Goal: Find specific page/section: Find specific page/section

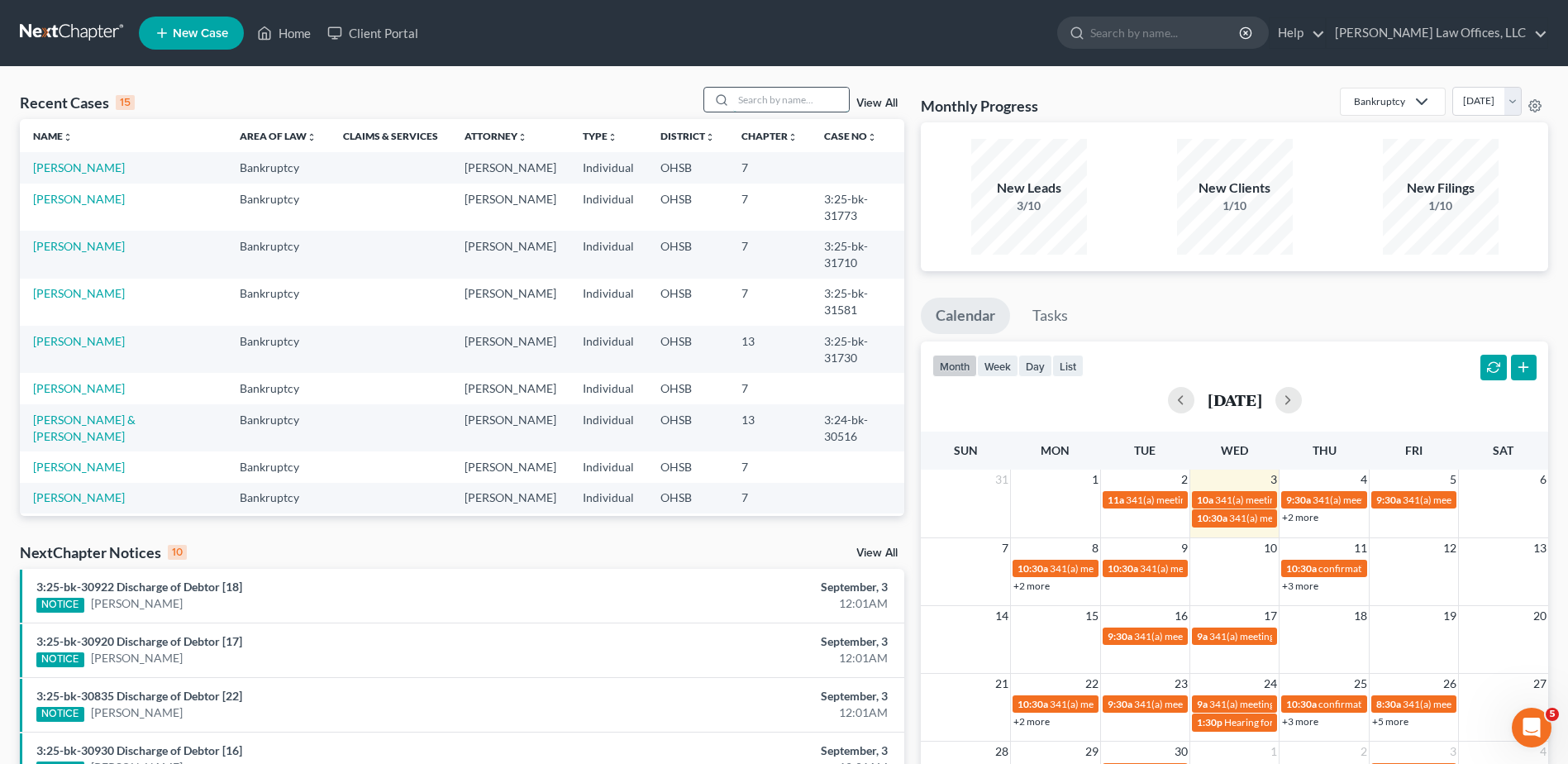
click at [753, 99] on input "search" at bounding box center [791, 99] width 116 height 24
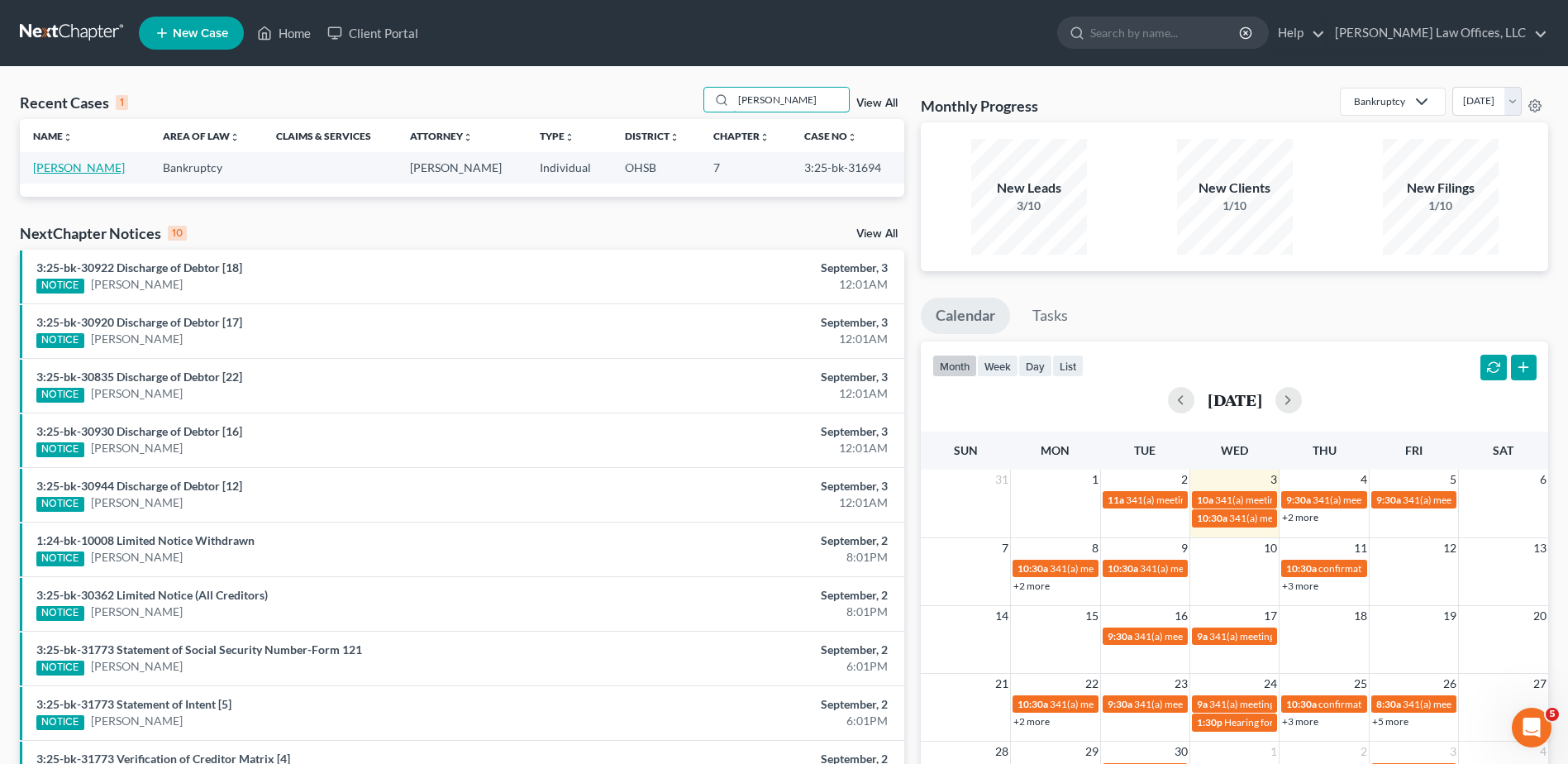
type input "[PERSON_NAME]"
click at [54, 170] on link "[PERSON_NAME]" at bounding box center [79, 167] width 91 height 14
select select "4"
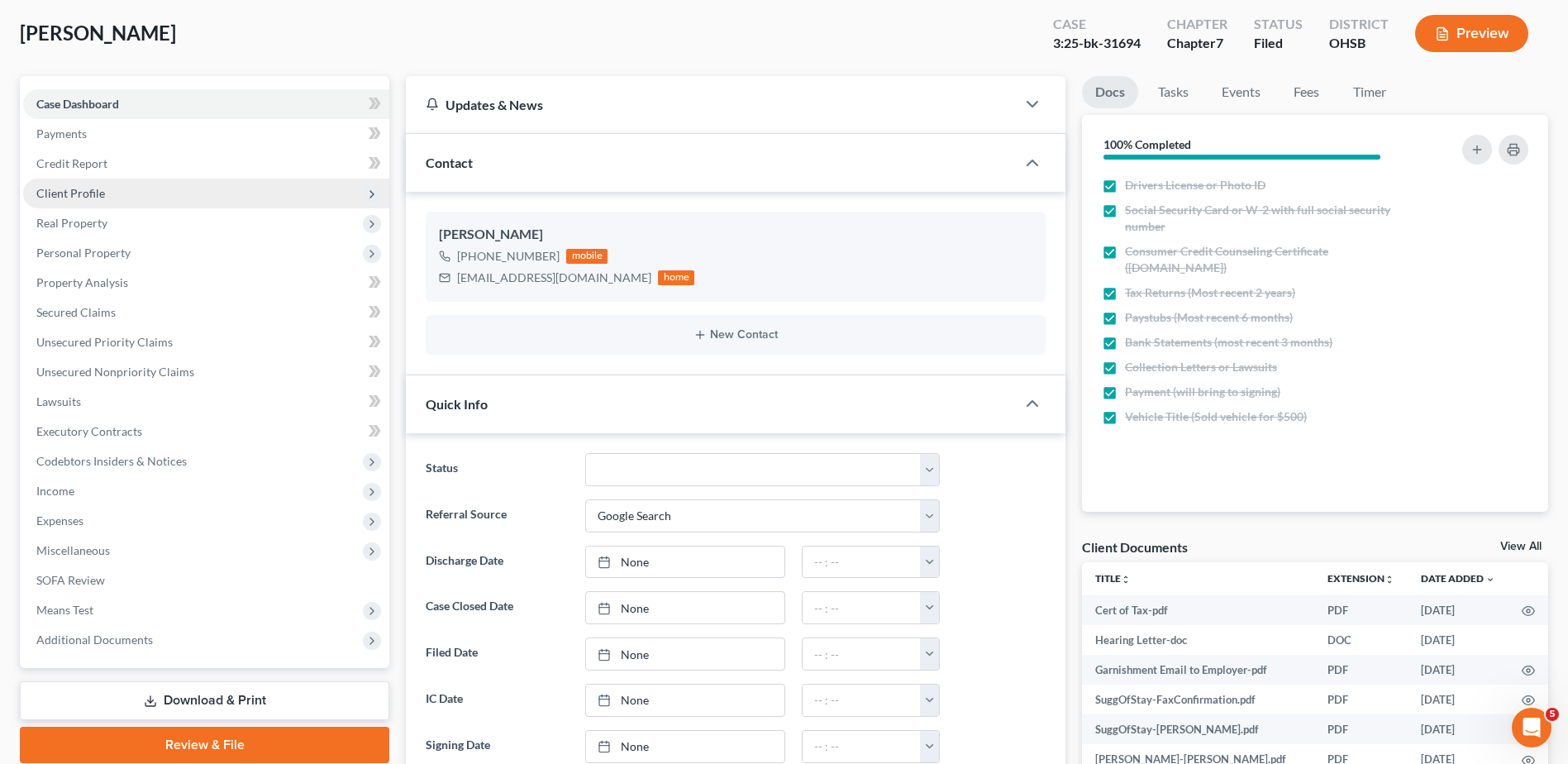
scroll to position [414, 0]
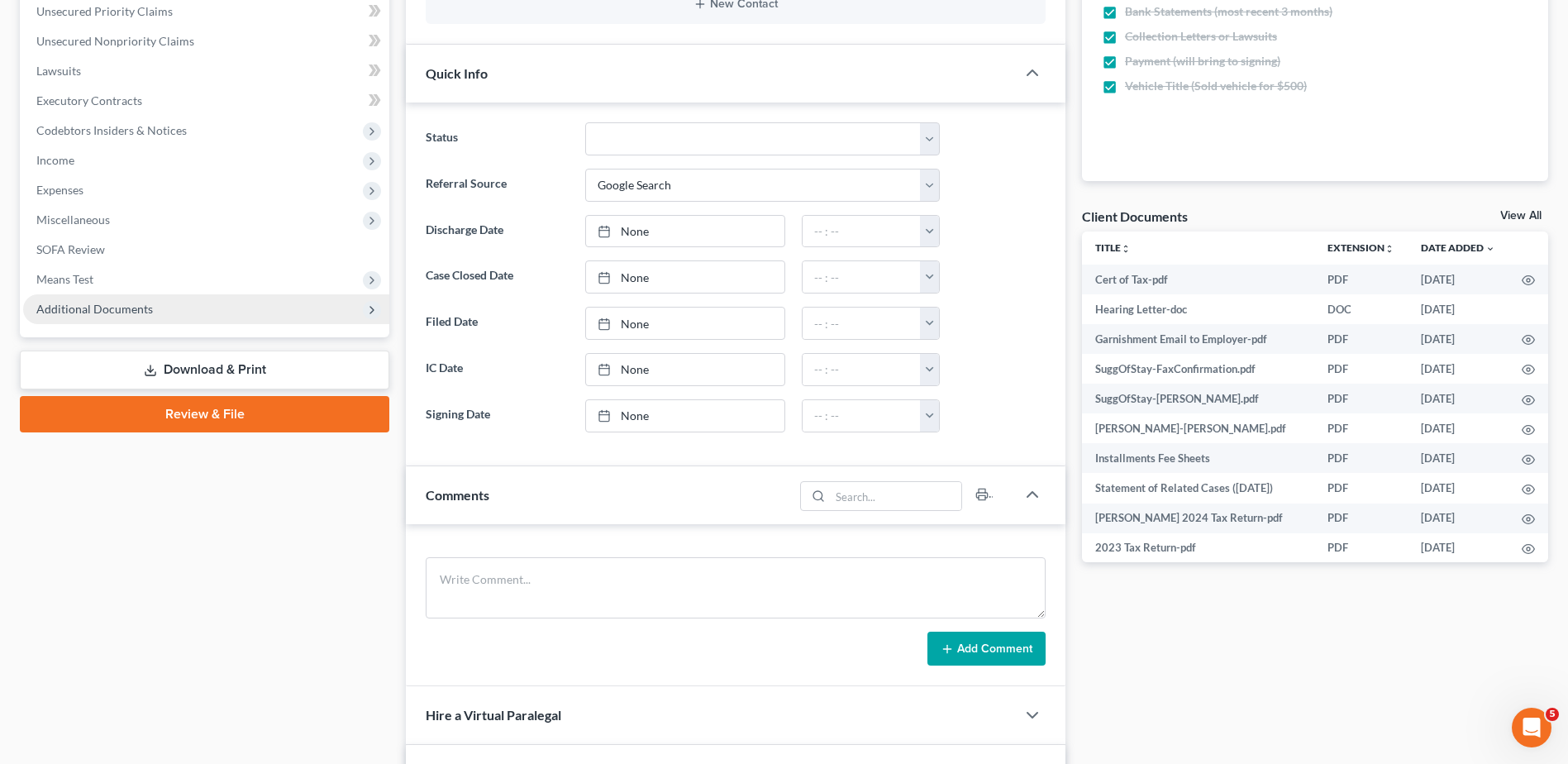
click at [92, 305] on span "Additional Documents" at bounding box center [94, 308] width 117 height 14
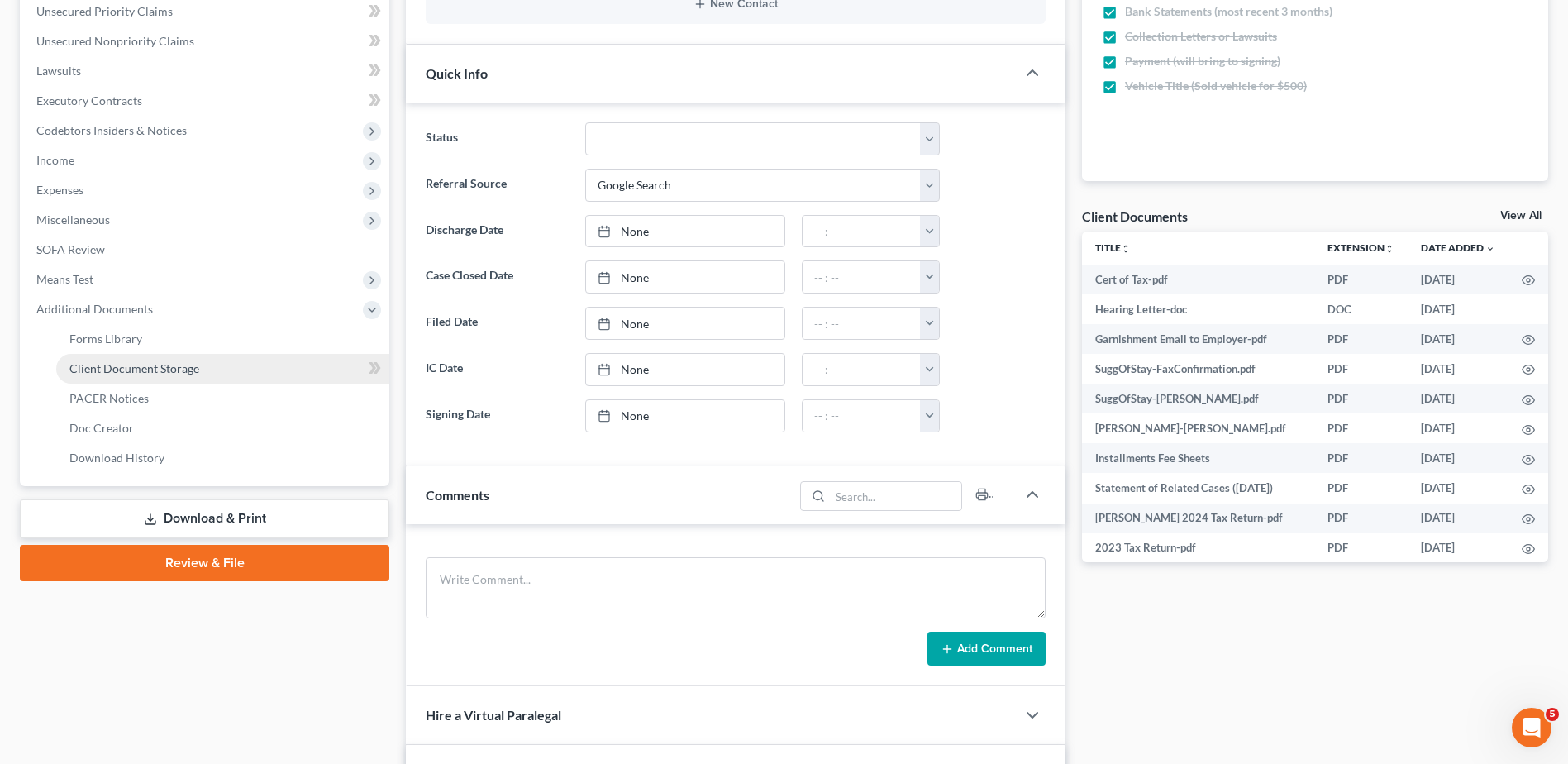
click at [105, 374] on span "Client Document Storage" at bounding box center [134, 368] width 129 height 14
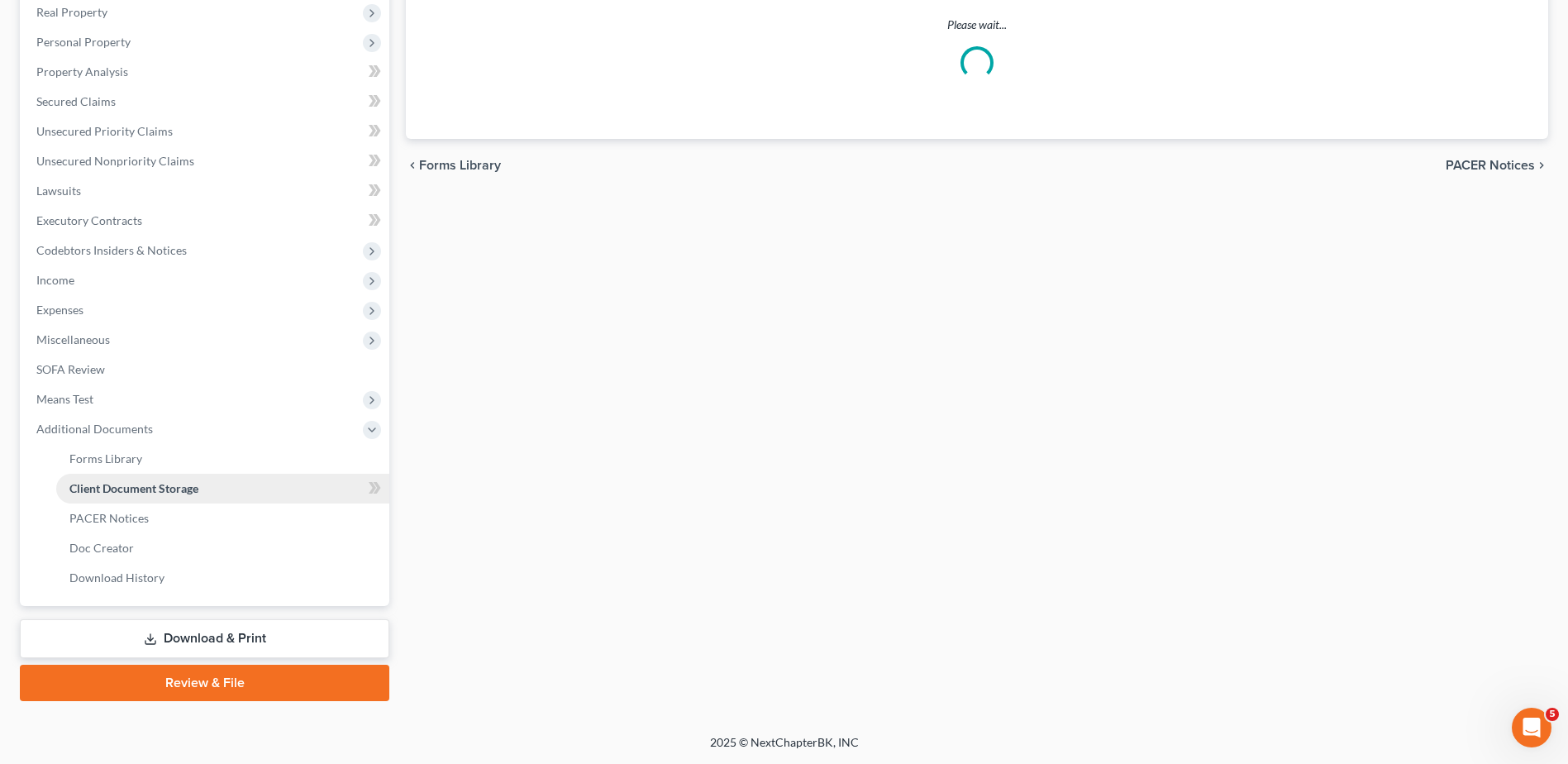
scroll to position [294, 0]
select select "7"
select select "52"
select select "37"
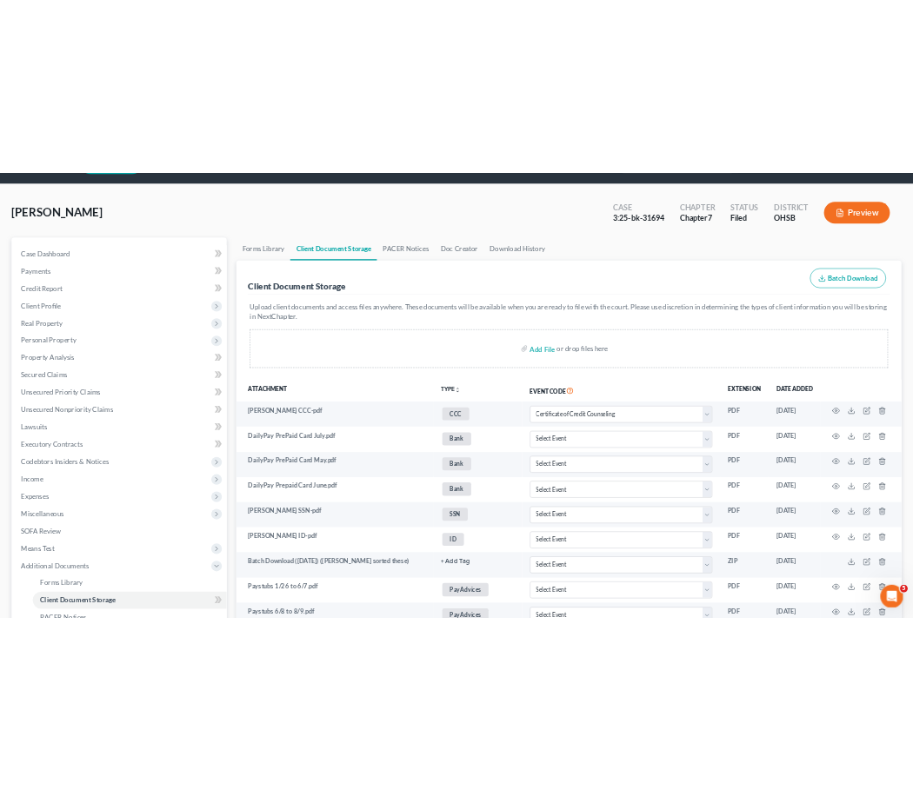
scroll to position [0, 0]
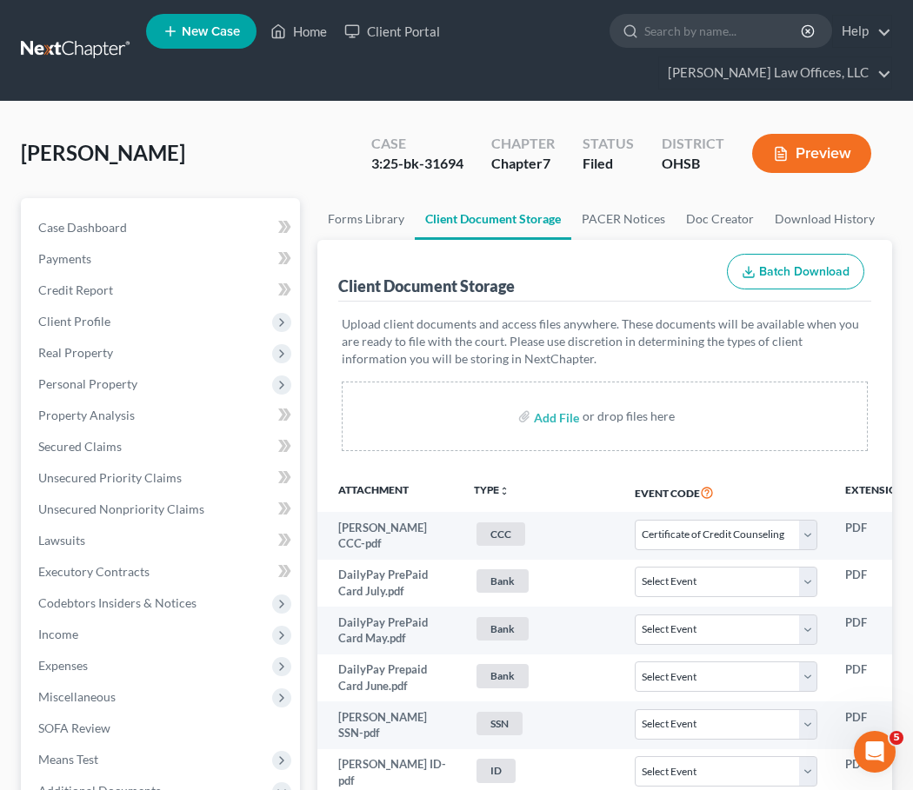
select select "7"
select select "52"
select select "37"
